Goal: Transaction & Acquisition: Book appointment/travel/reservation

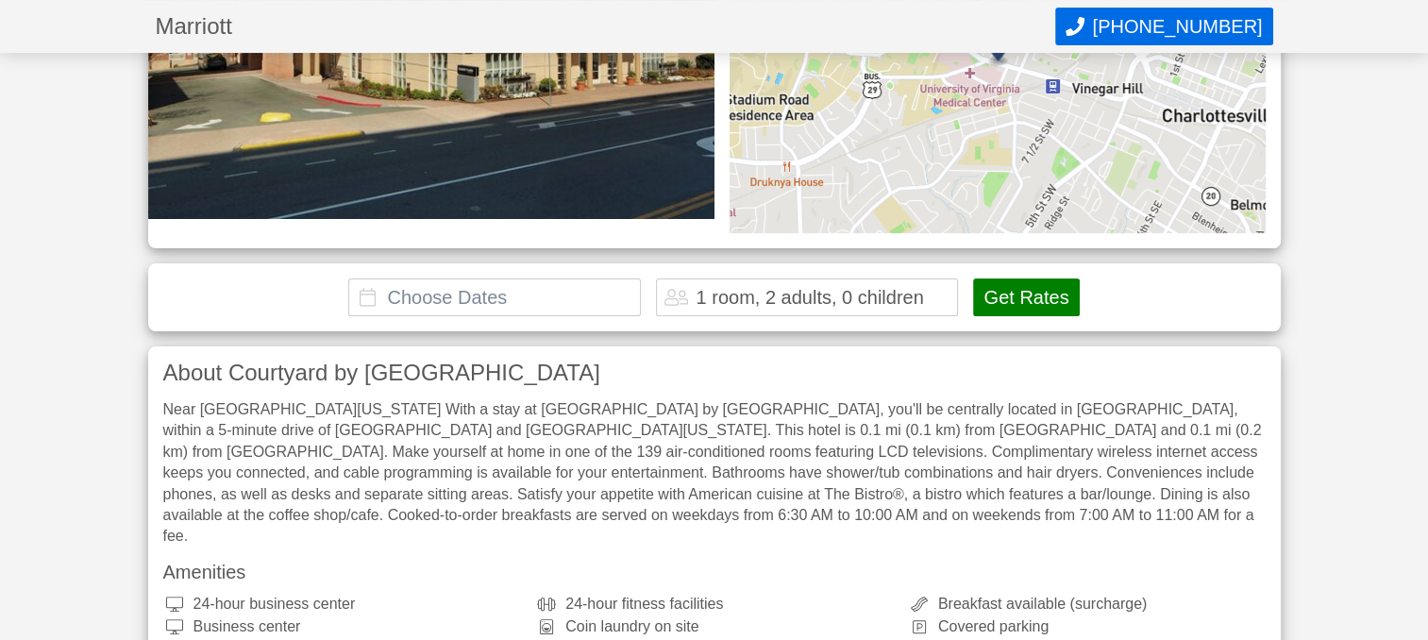
scroll to position [378, 0]
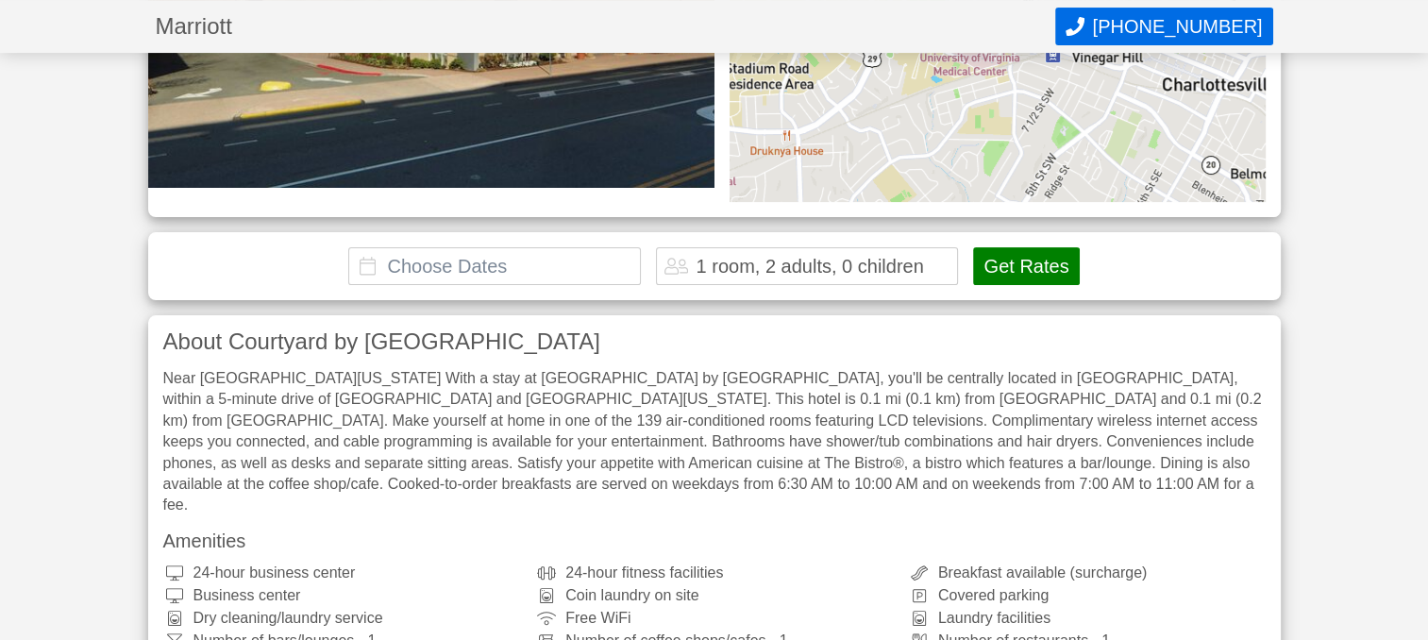
click at [412, 281] on input "text" at bounding box center [494, 266] width 293 height 38
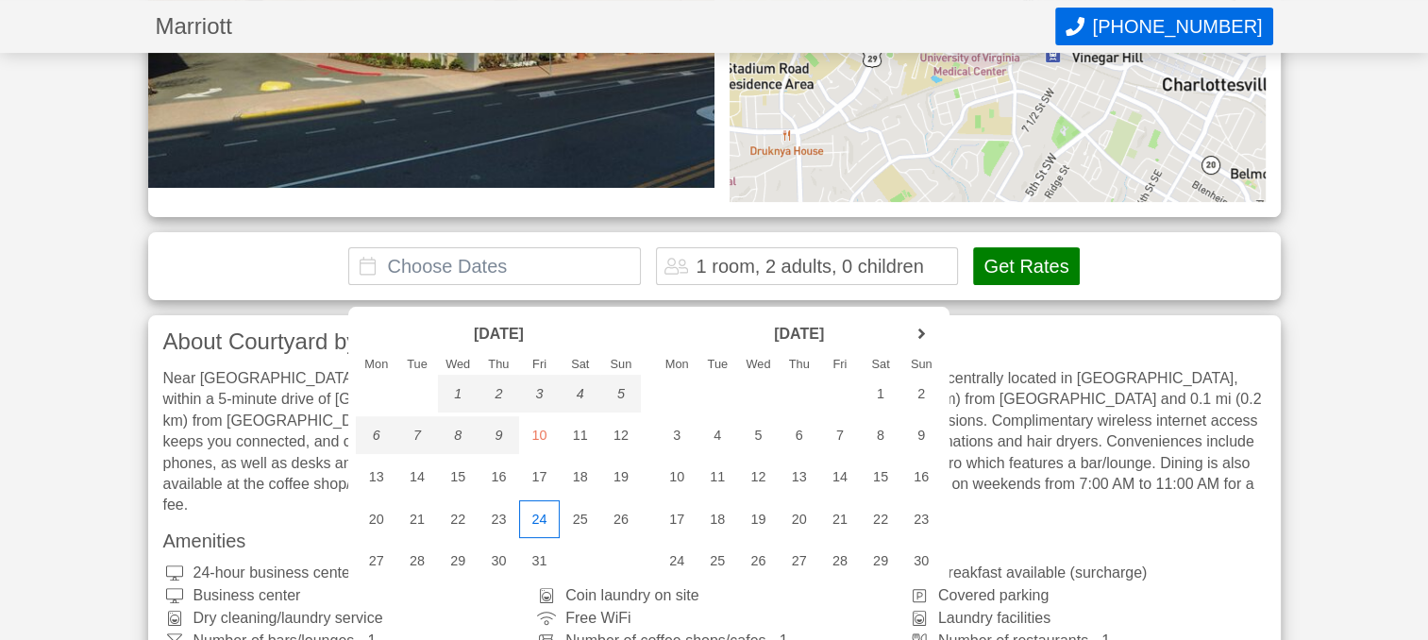
click at [542, 517] on div "24" at bounding box center [539, 519] width 41 height 38
click at [503, 515] on div "23" at bounding box center [499, 519] width 41 height 38
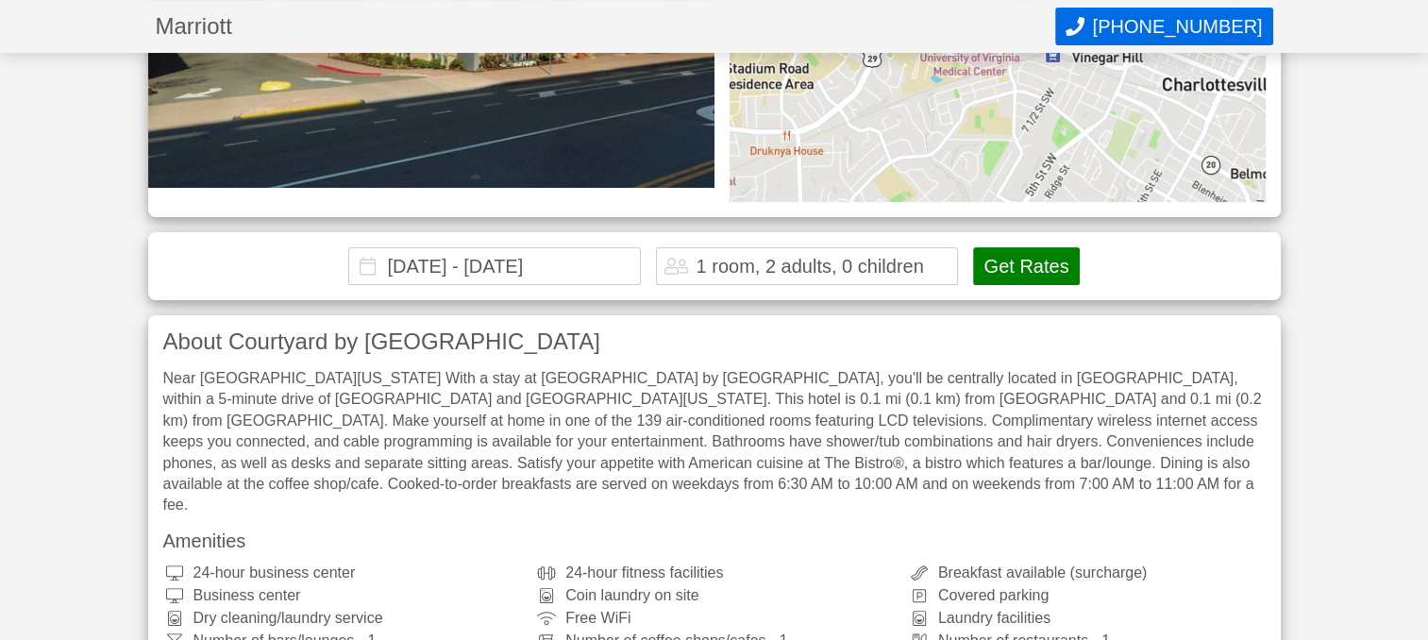
click at [608, 285] on input "[DATE] - [DATE]" at bounding box center [494, 266] width 293 height 38
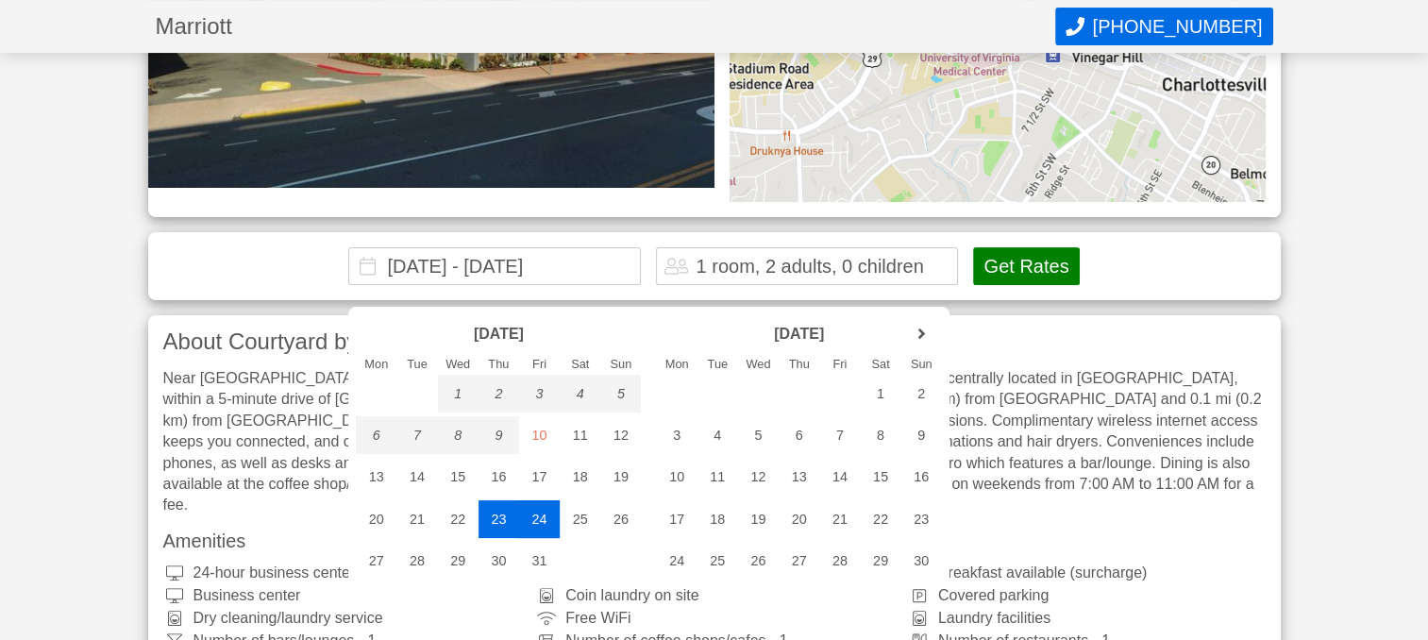
click at [539, 520] on div "24" at bounding box center [539, 519] width 41 height 38
drag, startPoint x: 484, startPoint y: 525, endPoint x: 490, endPoint y: 533, distance: 10.2
click at [490, 533] on div "23" at bounding box center [499, 519] width 41 height 38
type input "[DATE] - [DATE]"
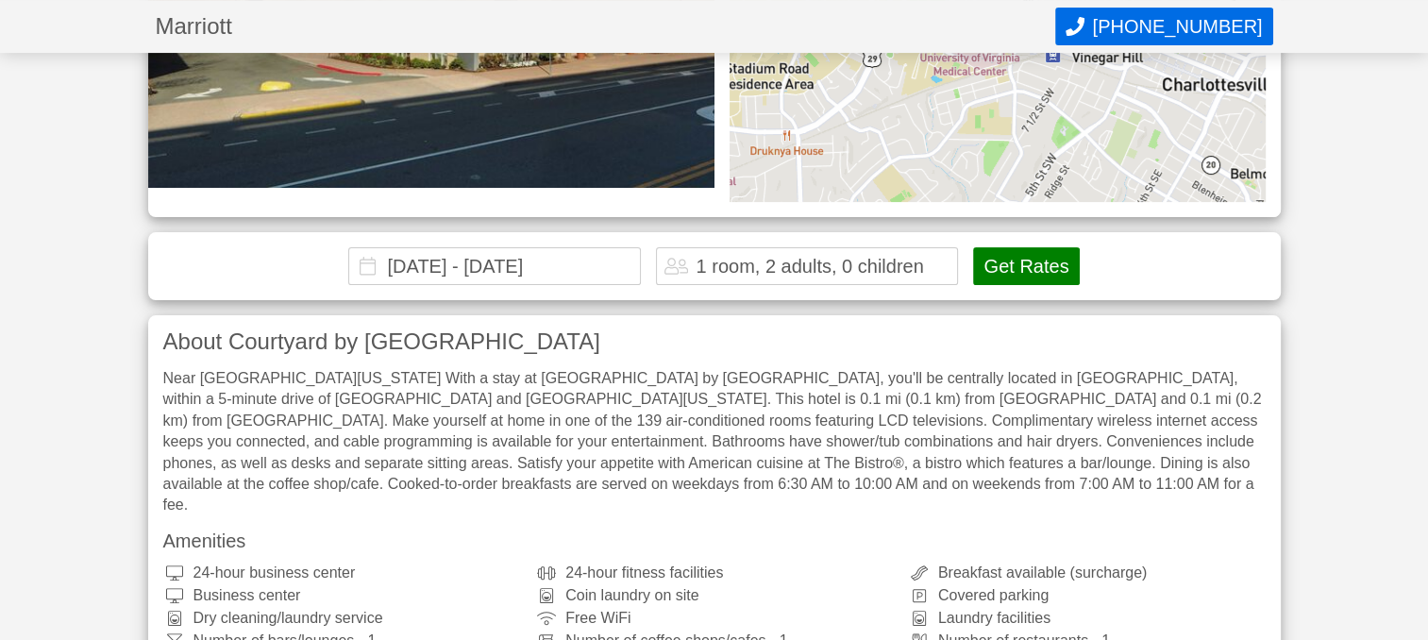
drag, startPoint x: 602, startPoint y: 292, endPoint x: 219, endPoint y: 401, distance: 398.6
click at [531, 285] on input "text" at bounding box center [494, 266] width 293 height 38
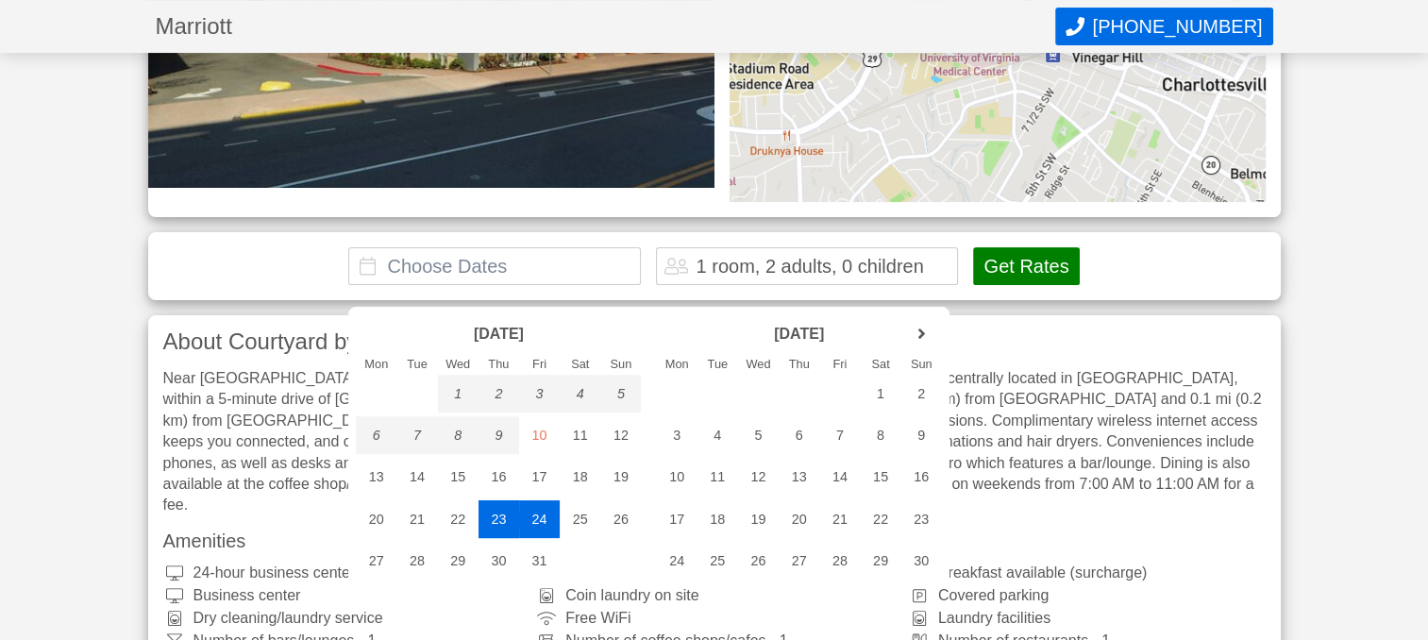
click at [491, 523] on div "23" at bounding box center [499, 519] width 41 height 38
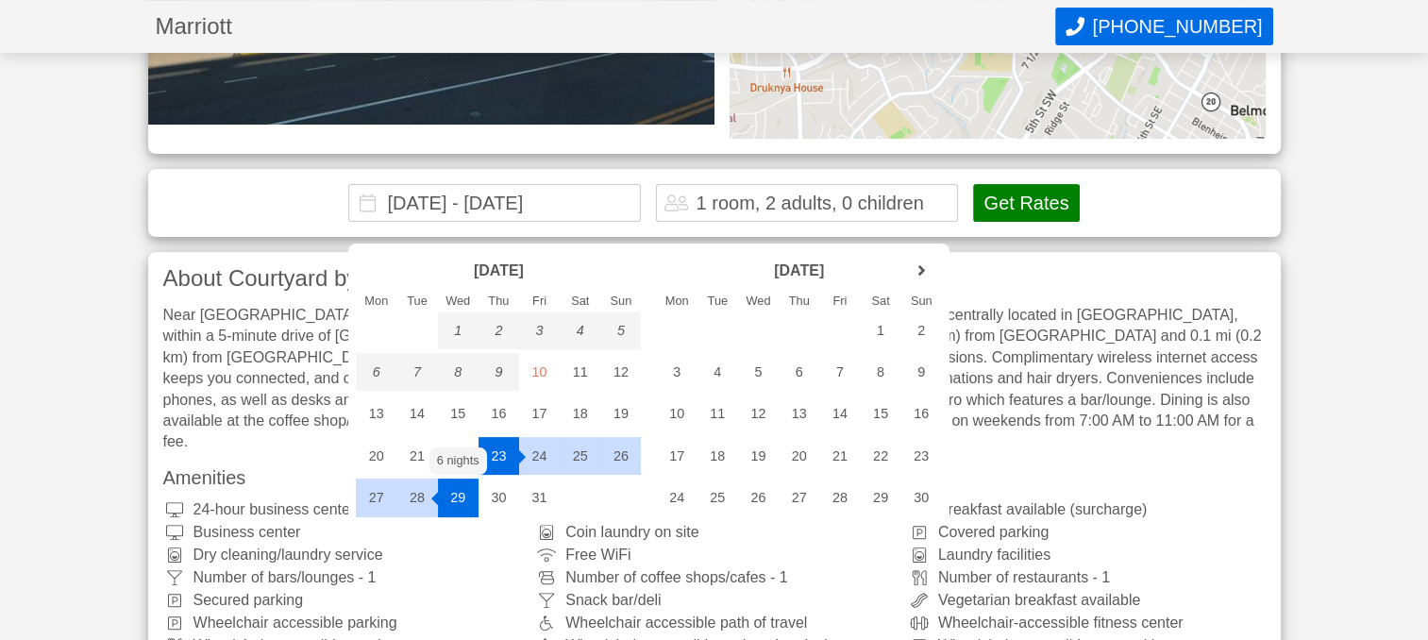
scroll to position [472, 0]
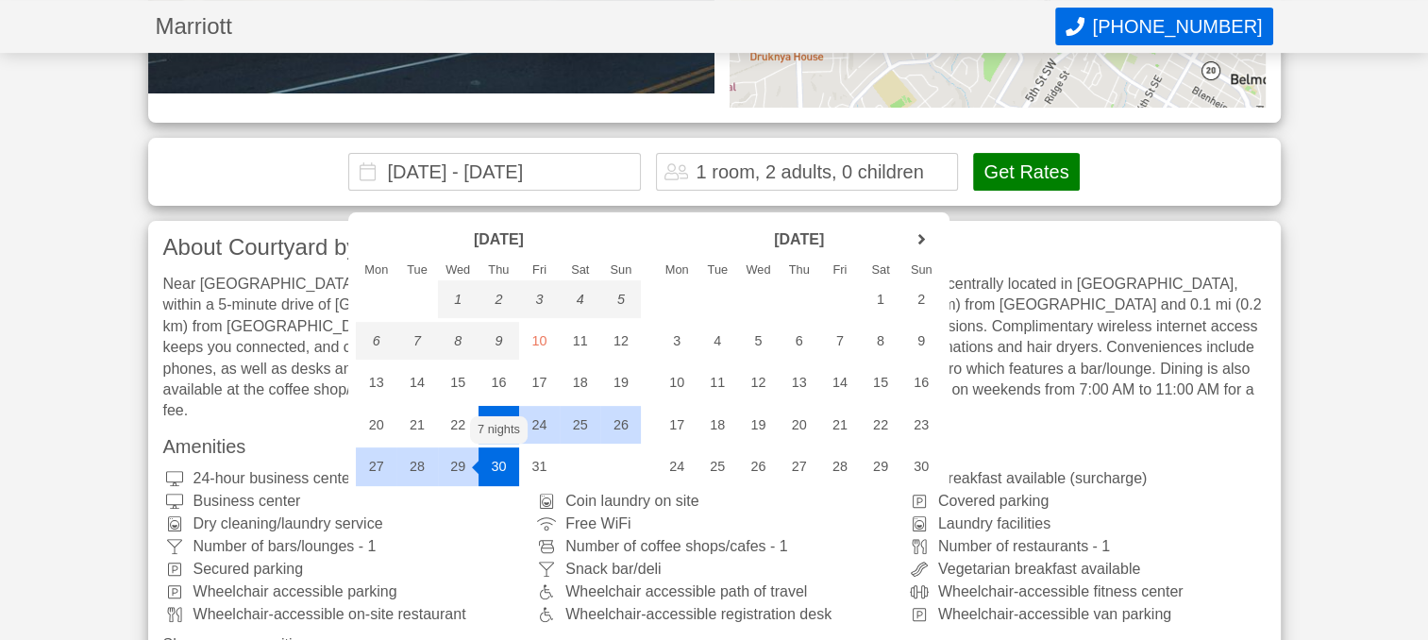
click at [504, 411] on div "23" at bounding box center [499, 425] width 41 height 38
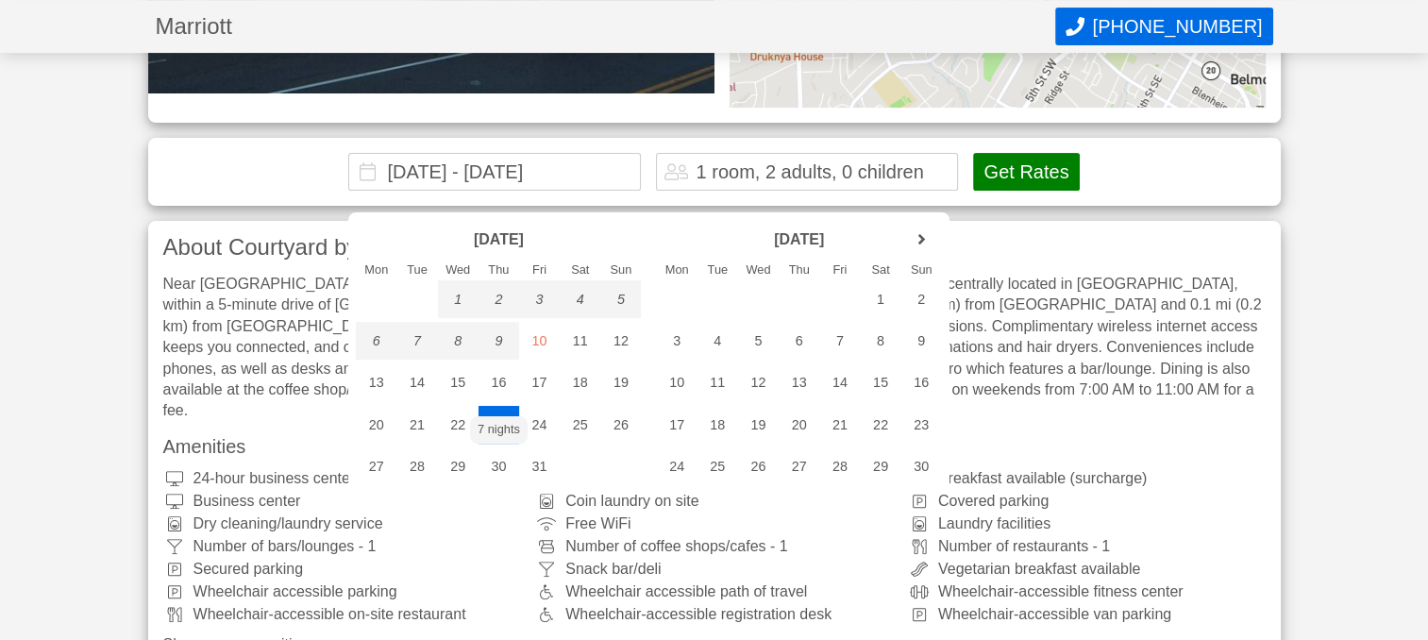
click at [504, 411] on div "23" at bounding box center [499, 425] width 41 height 38
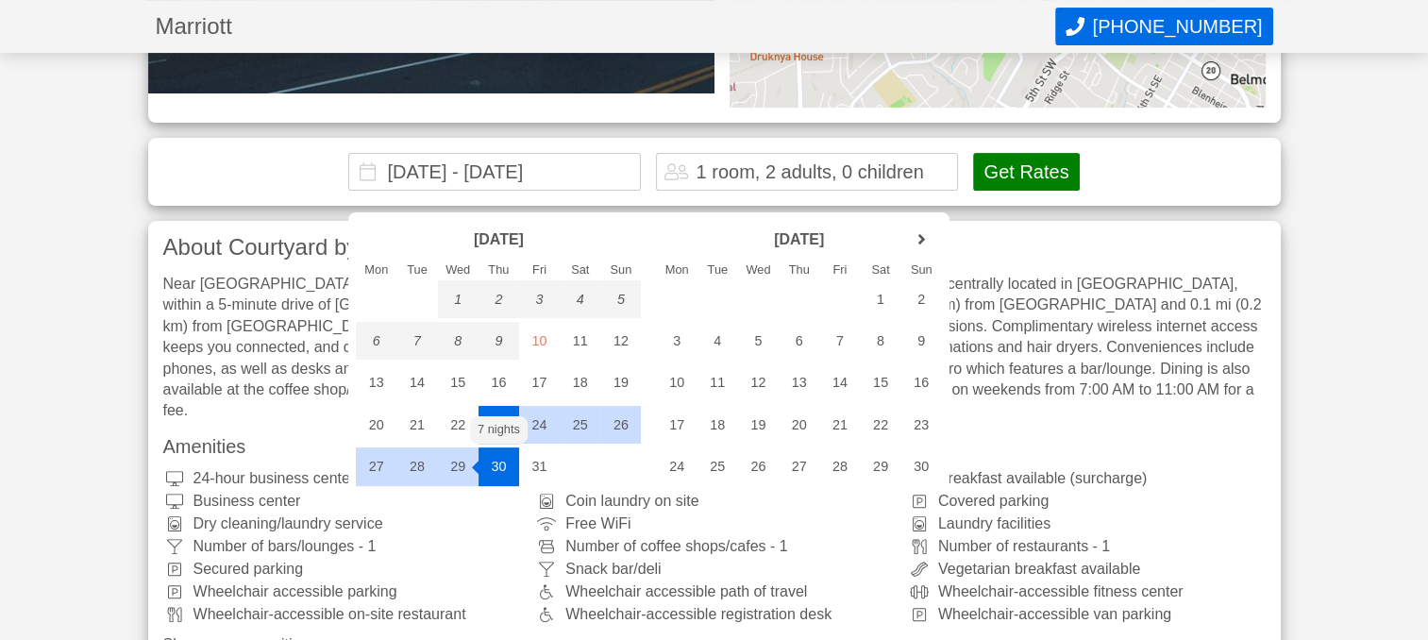
click at [494, 413] on div "23" at bounding box center [499, 425] width 41 height 38
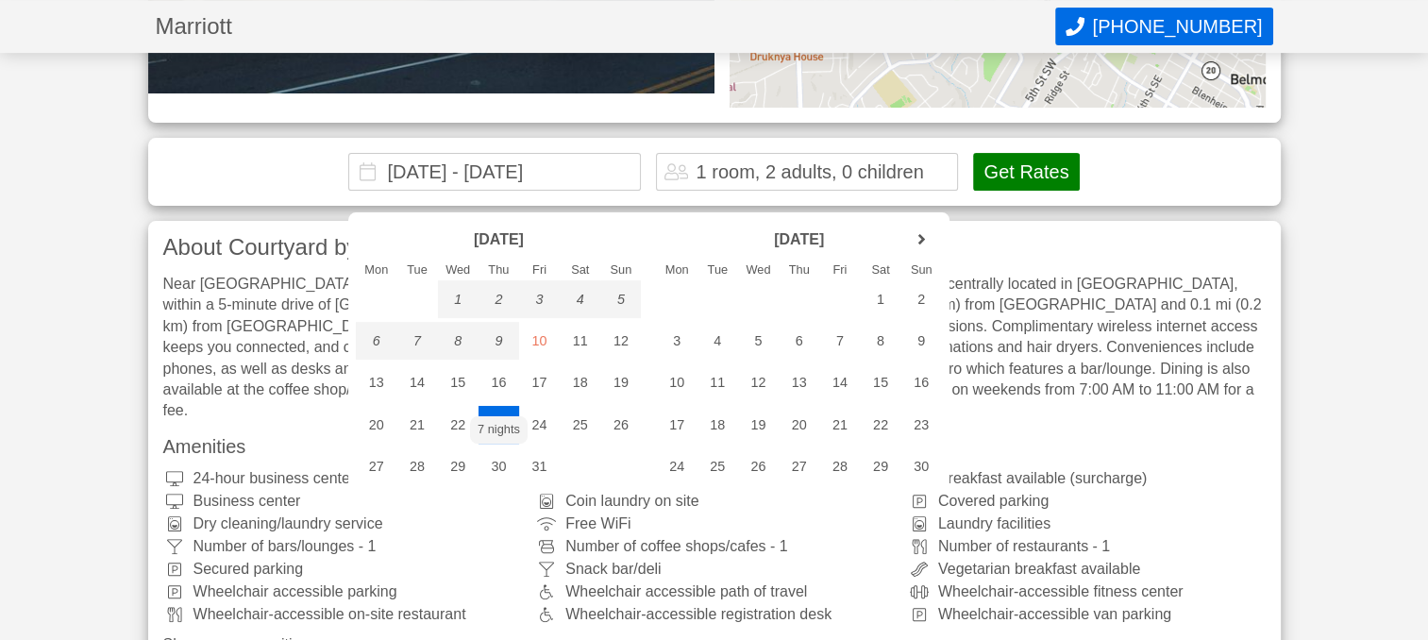
click at [494, 413] on div "23" at bounding box center [499, 425] width 41 height 38
drag, startPoint x: 494, startPoint y: 413, endPoint x: 609, endPoint y: 179, distance: 260.1
click at [609, 179] on input "[DATE] - [DATE]" at bounding box center [494, 172] width 293 height 38
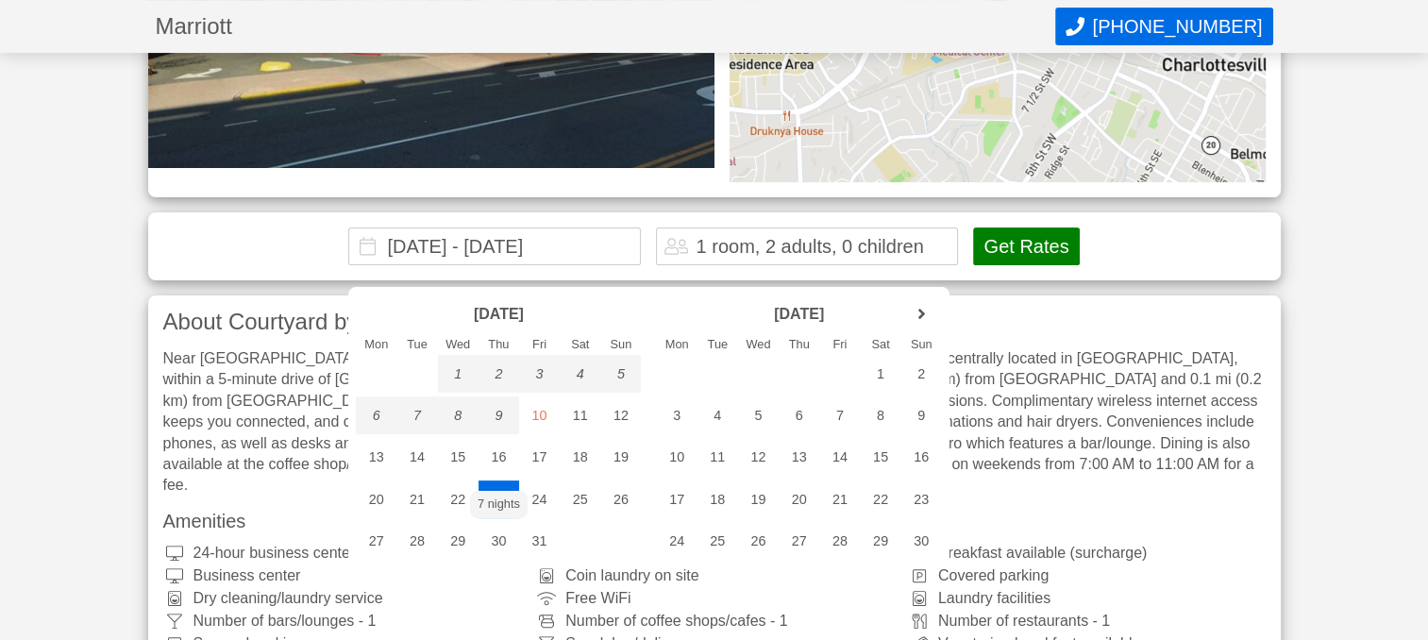
scroll to position [323, 0]
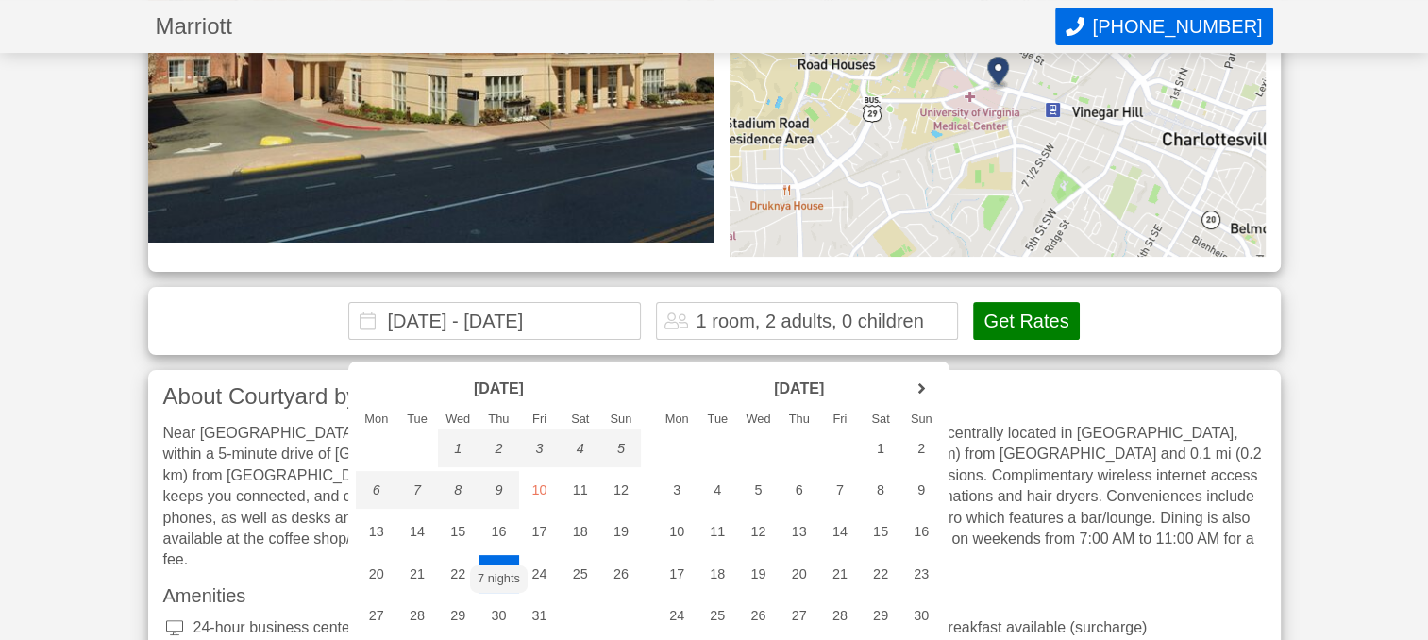
click at [608, 339] on input "[DATE] - [DATE]" at bounding box center [494, 321] width 293 height 38
click at [599, 340] on input "[DATE] - [DATE]" at bounding box center [494, 321] width 293 height 38
type input "[DATE]"
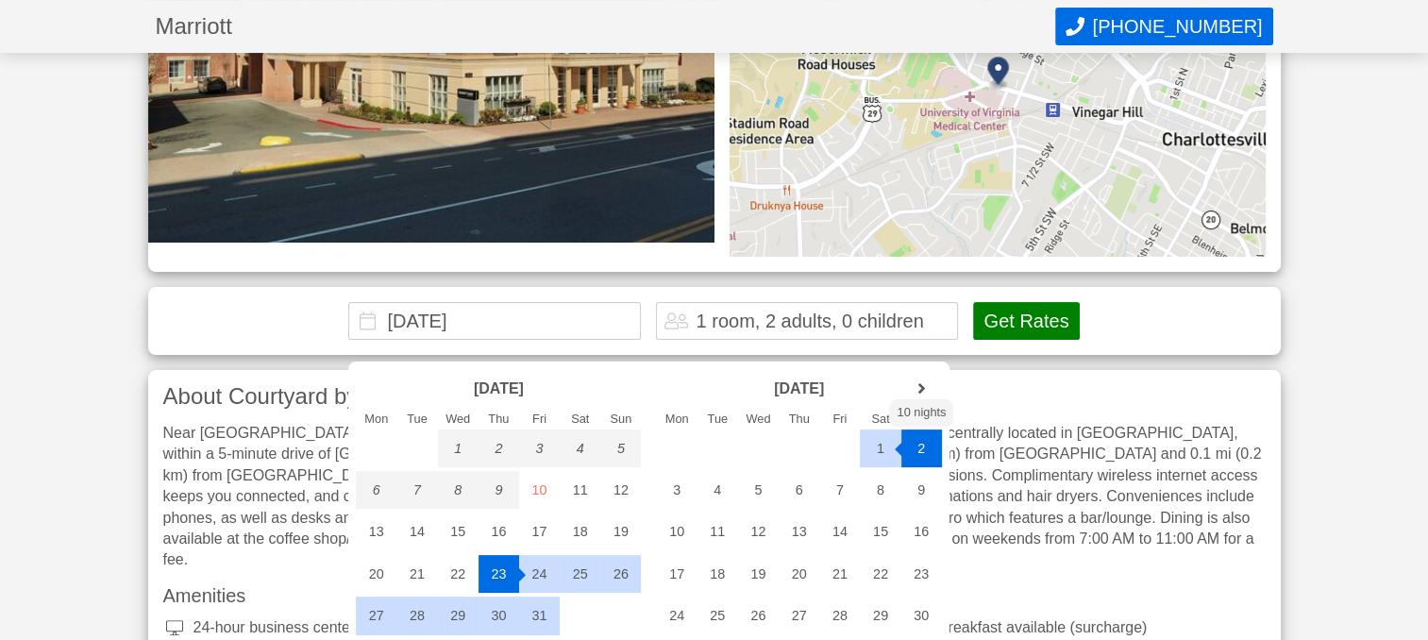
click at [1051, 337] on button "Get Rates" at bounding box center [1026, 321] width 106 height 38
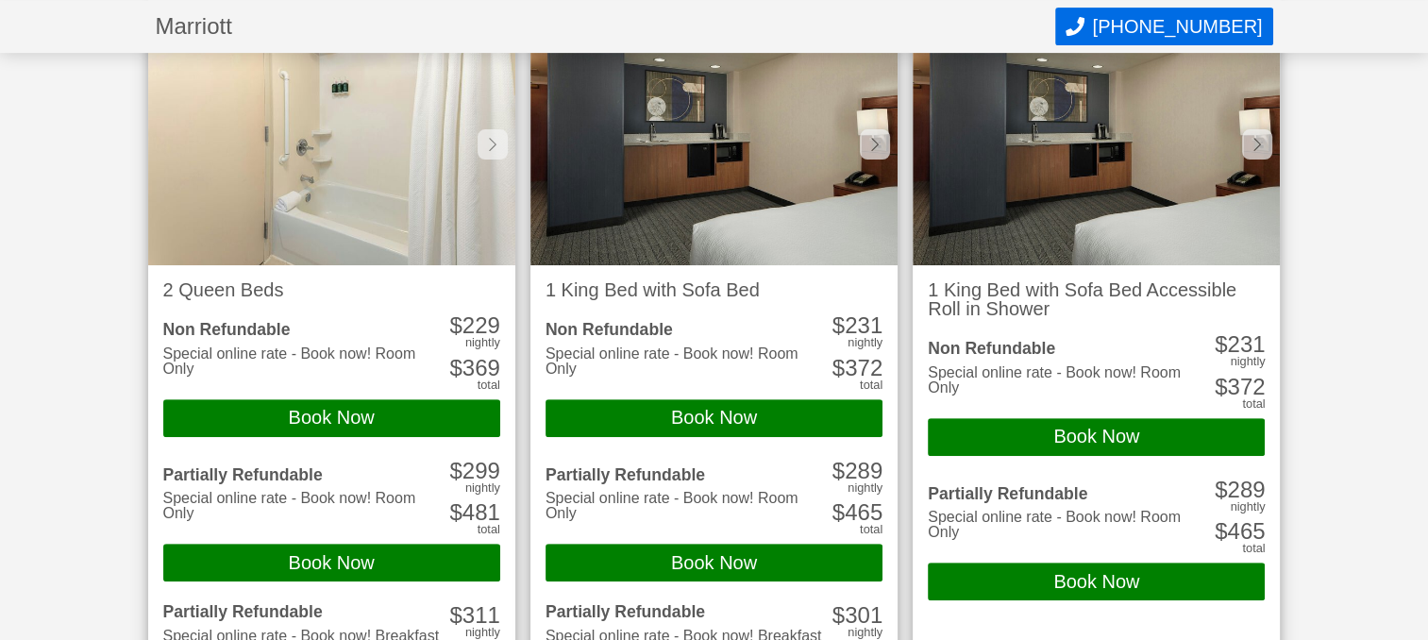
scroll to position [339, 0]
